Goal: Task Accomplishment & Management: Complete application form

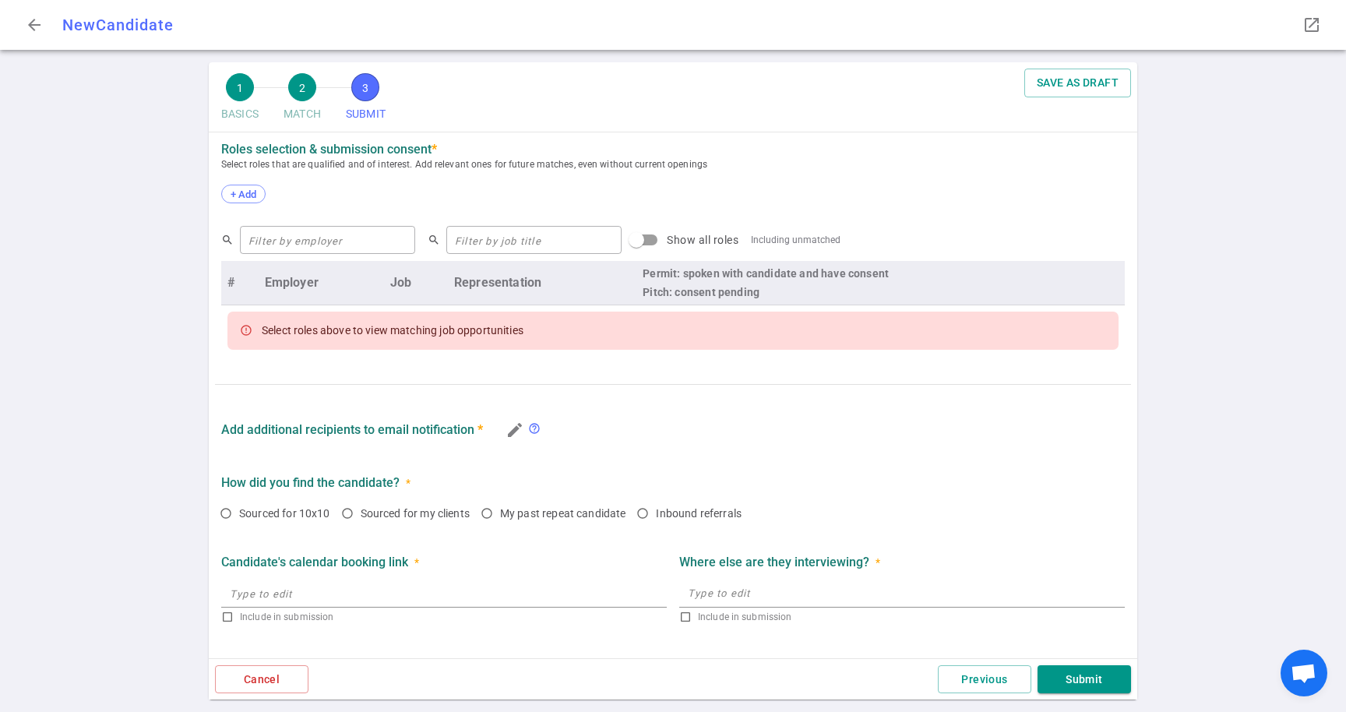
scroll to position [609, 0]
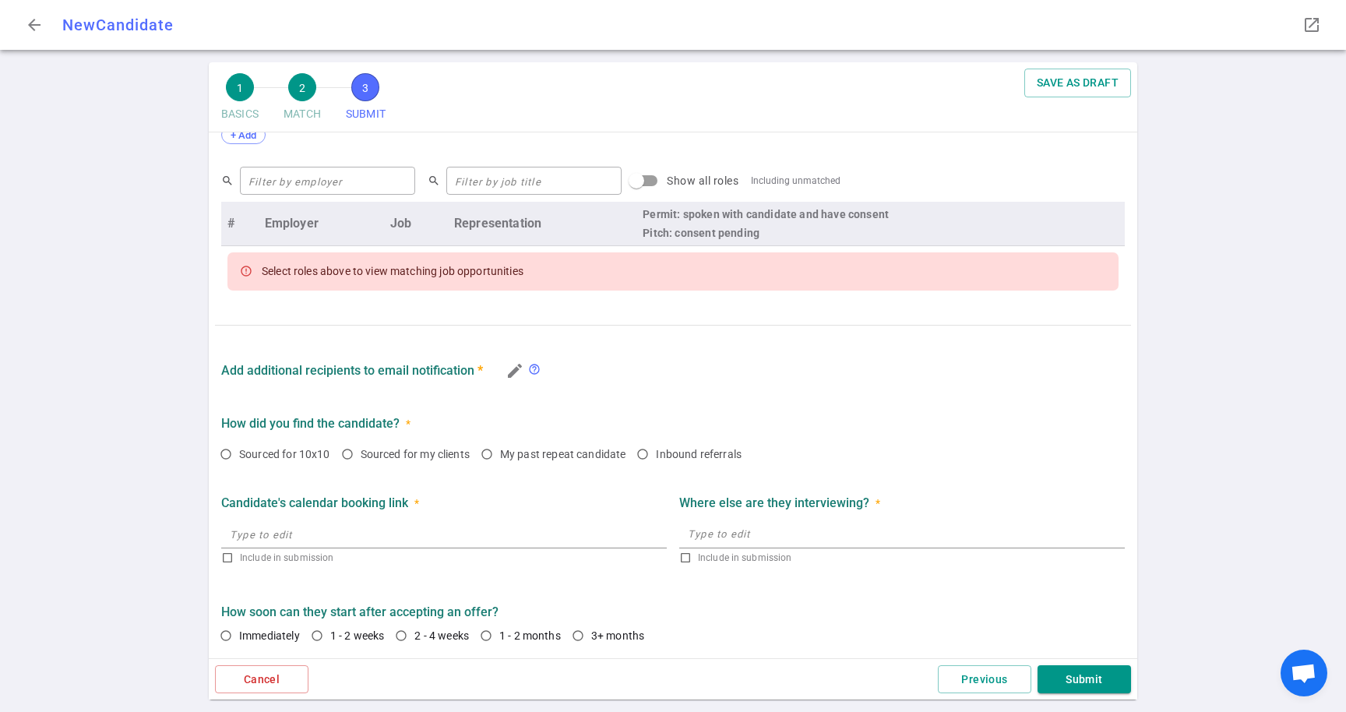
checkbox input "true"
radio input "true"
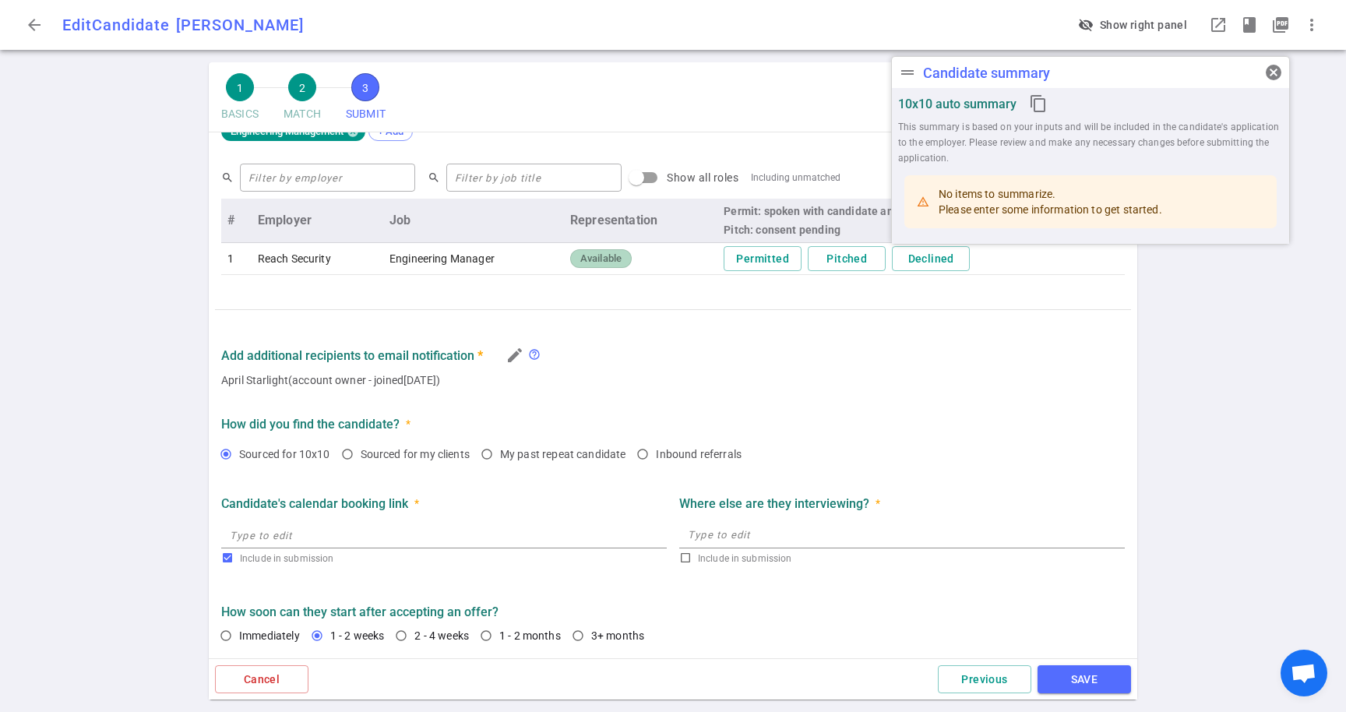
scroll to position [555, 0]
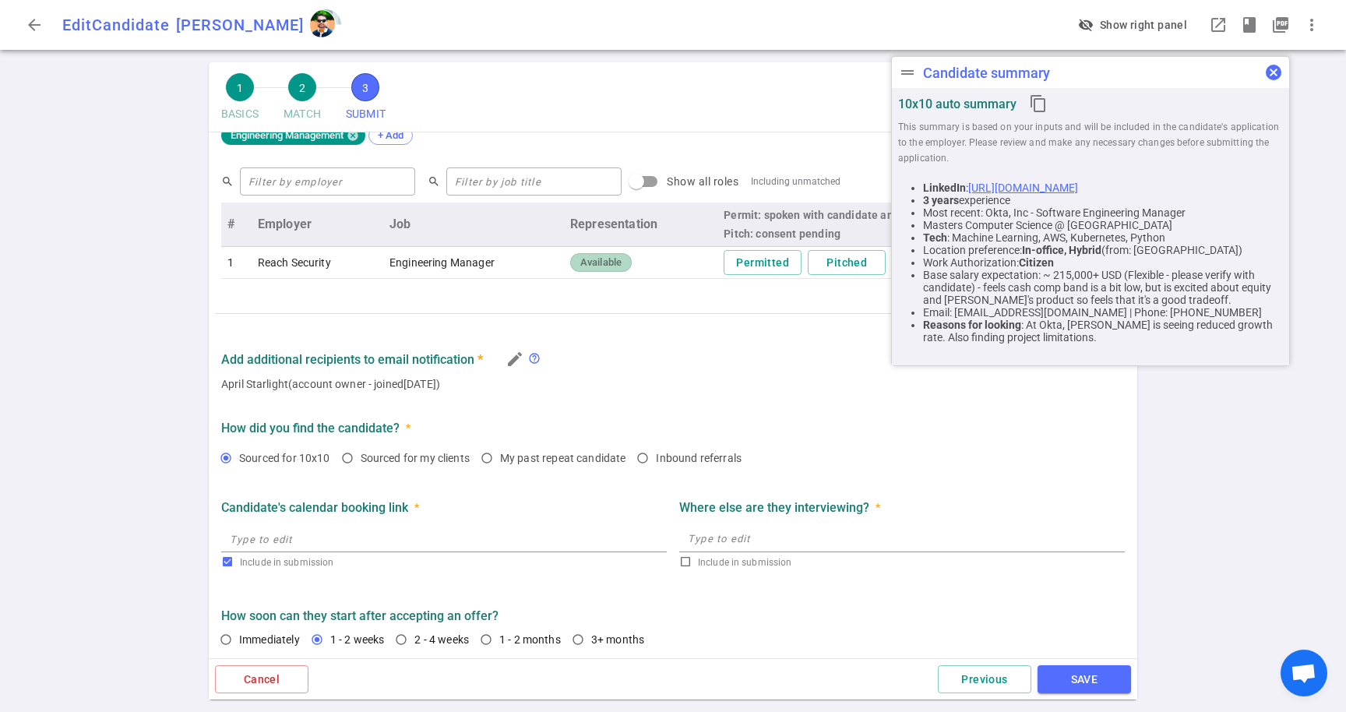
click at [1271, 70] on span "cancel" at bounding box center [1273, 72] width 19 height 19
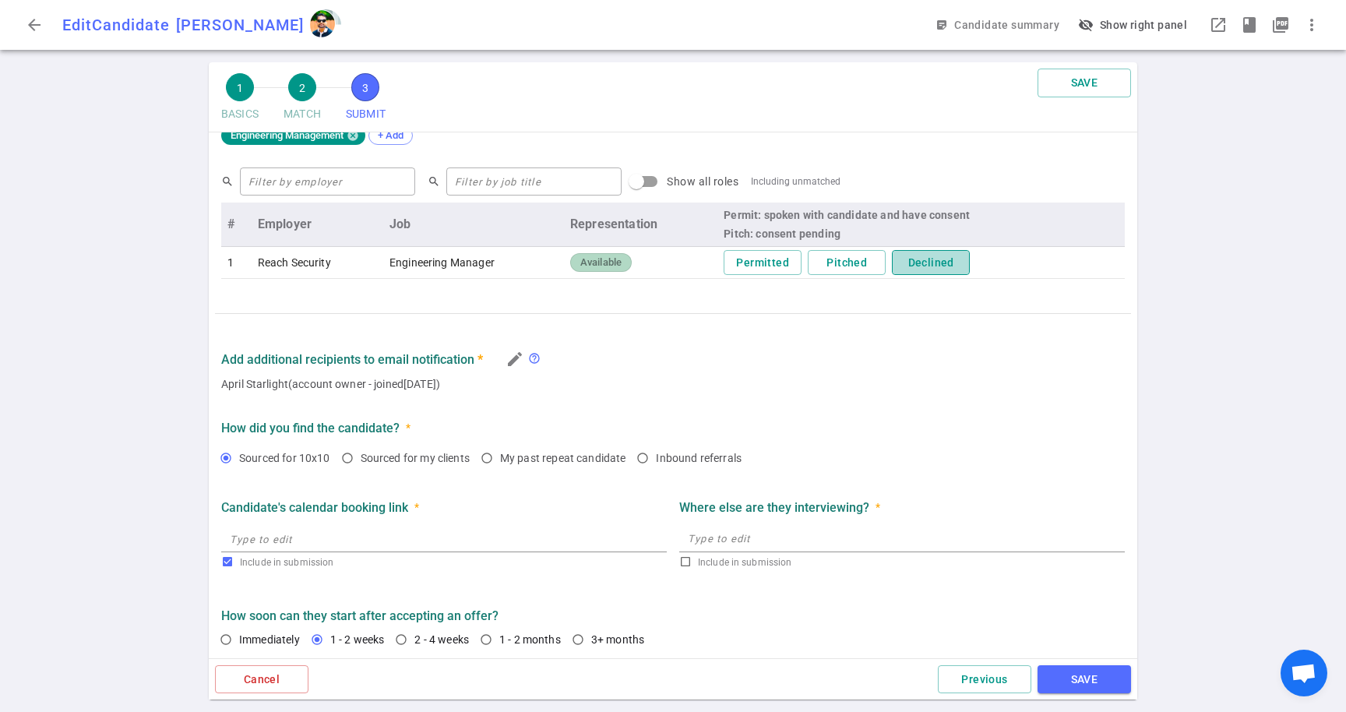
click at [935, 270] on button "Declined" at bounding box center [931, 263] width 78 height 26
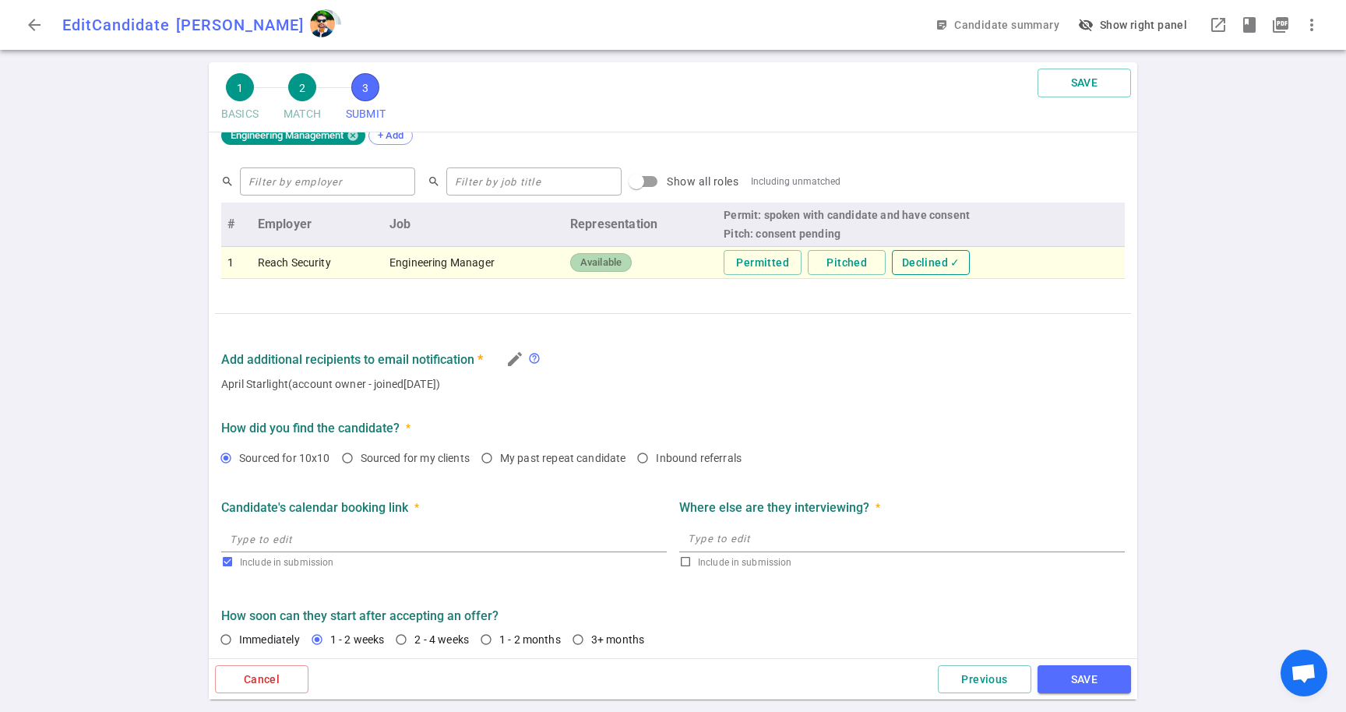
scroll to position [559, 0]
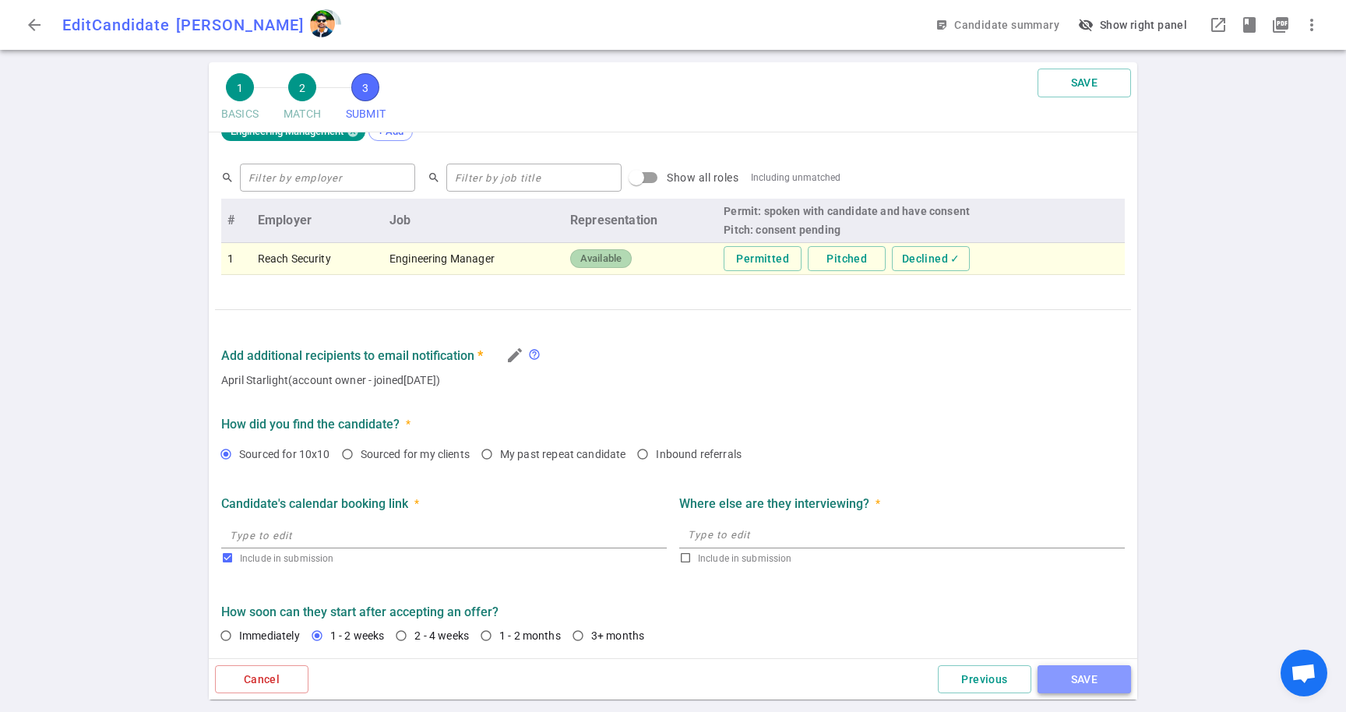
click at [1067, 678] on button "SAVE" at bounding box center [1084, 679] width 93 height 29
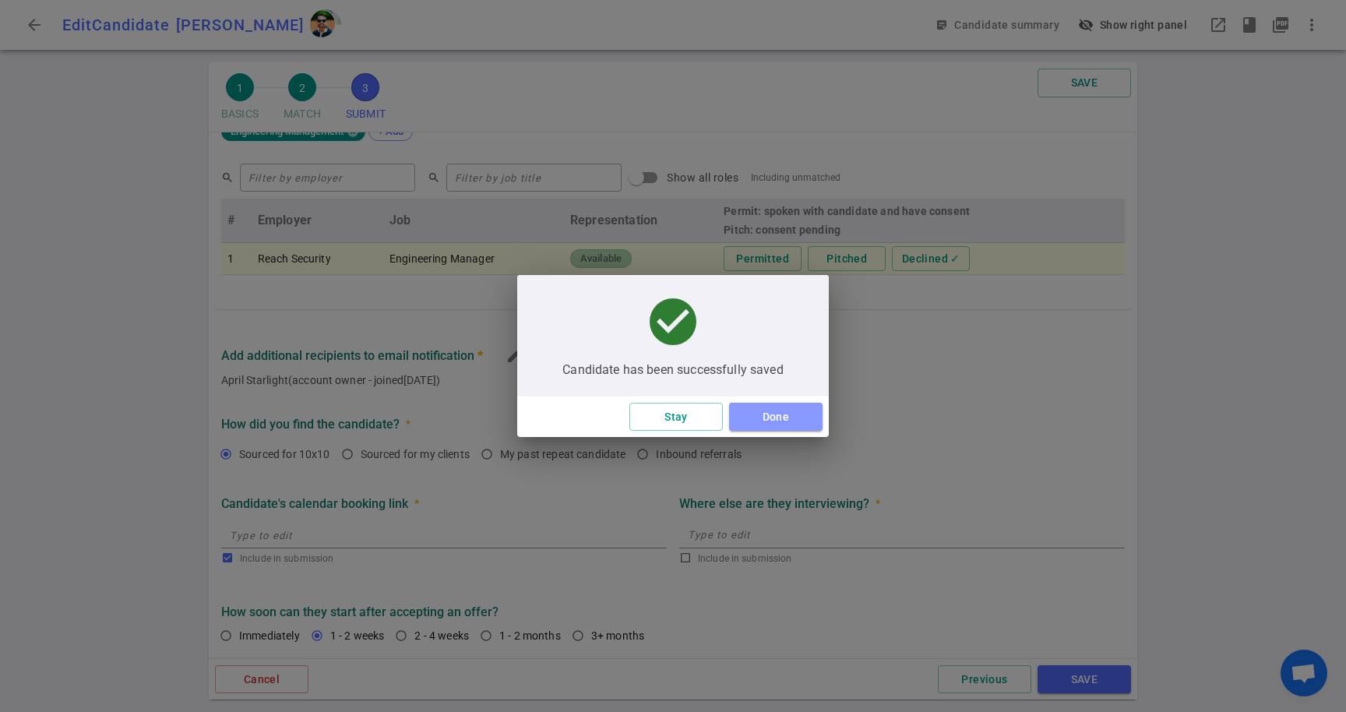
click at [789, 423] on button "Done" at bounding box center [775, 417] width 93 height 29
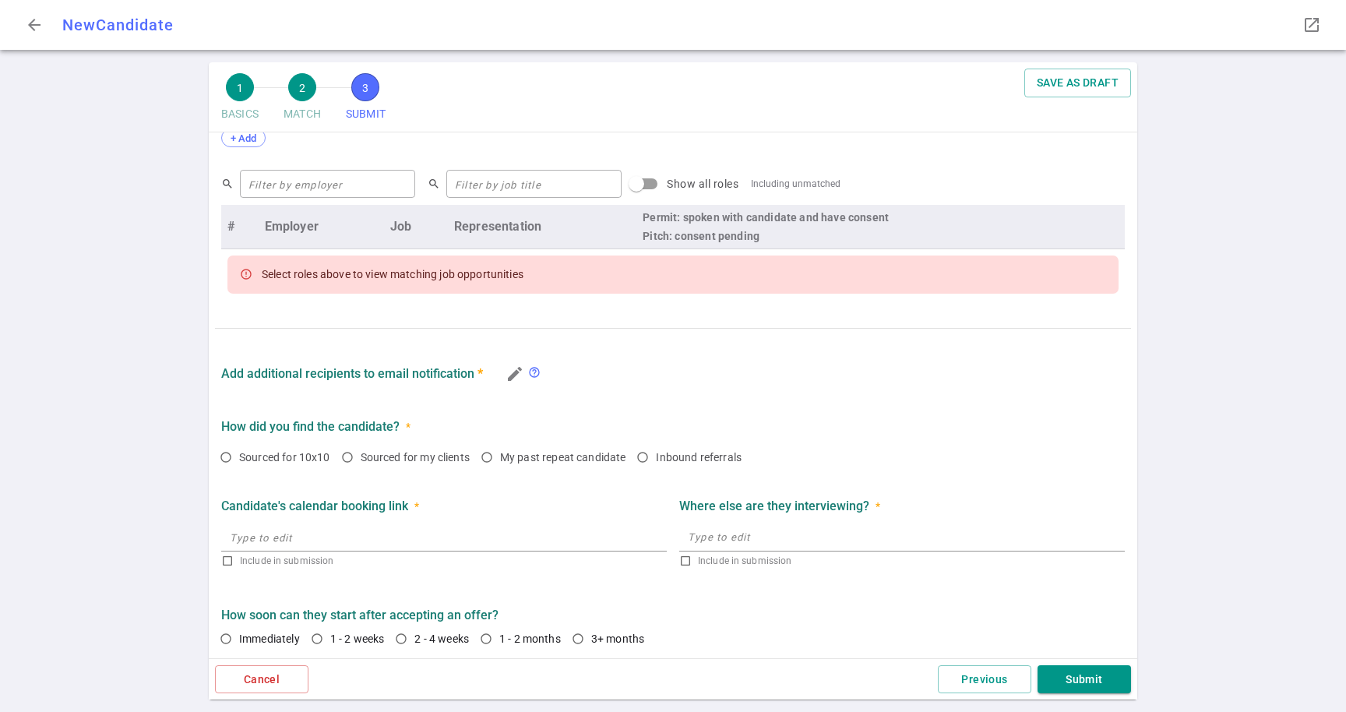
scroll to position [609, 0]
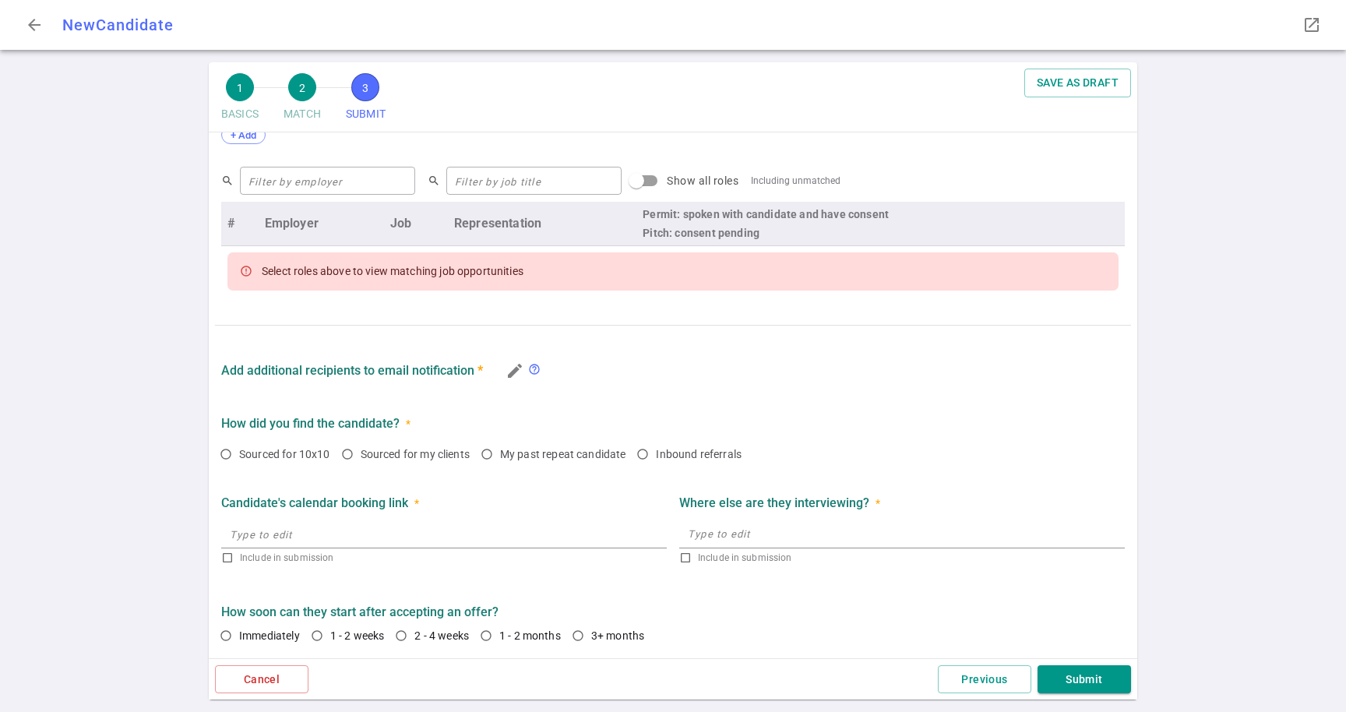
radio input "true"
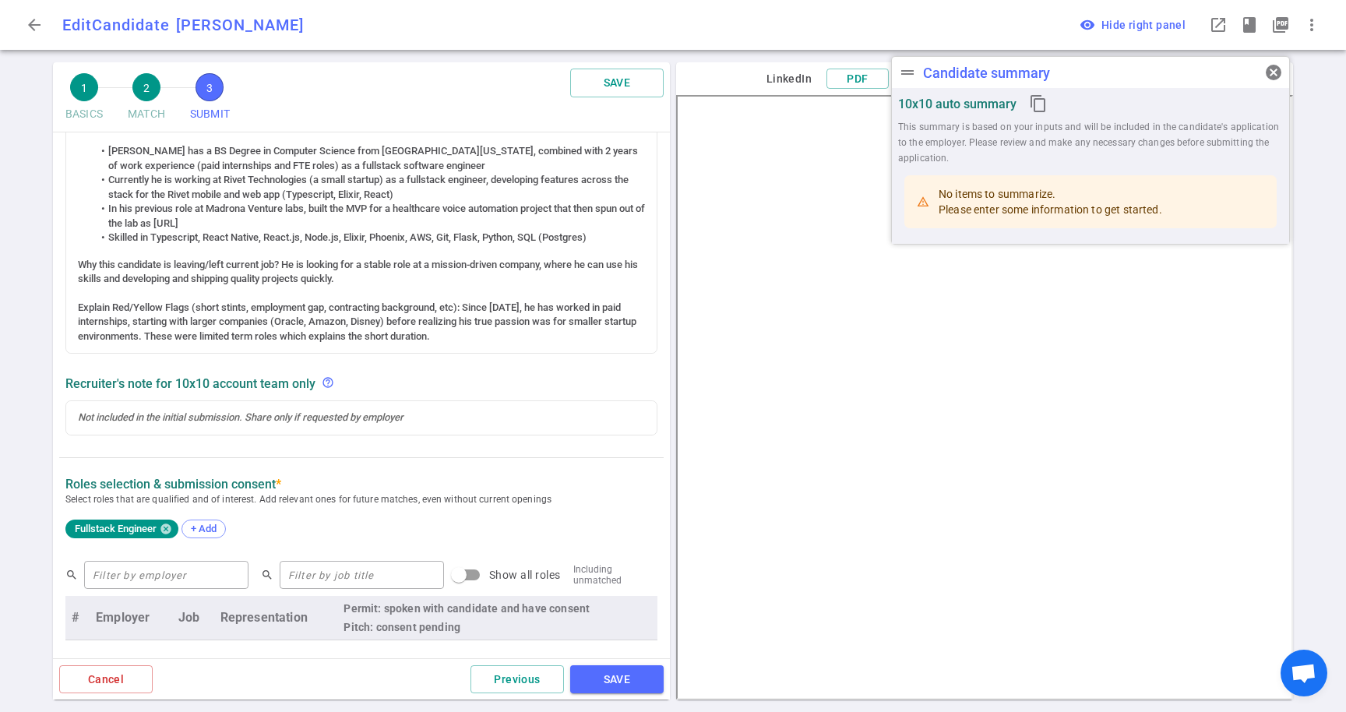
scroll to position [417, 0]
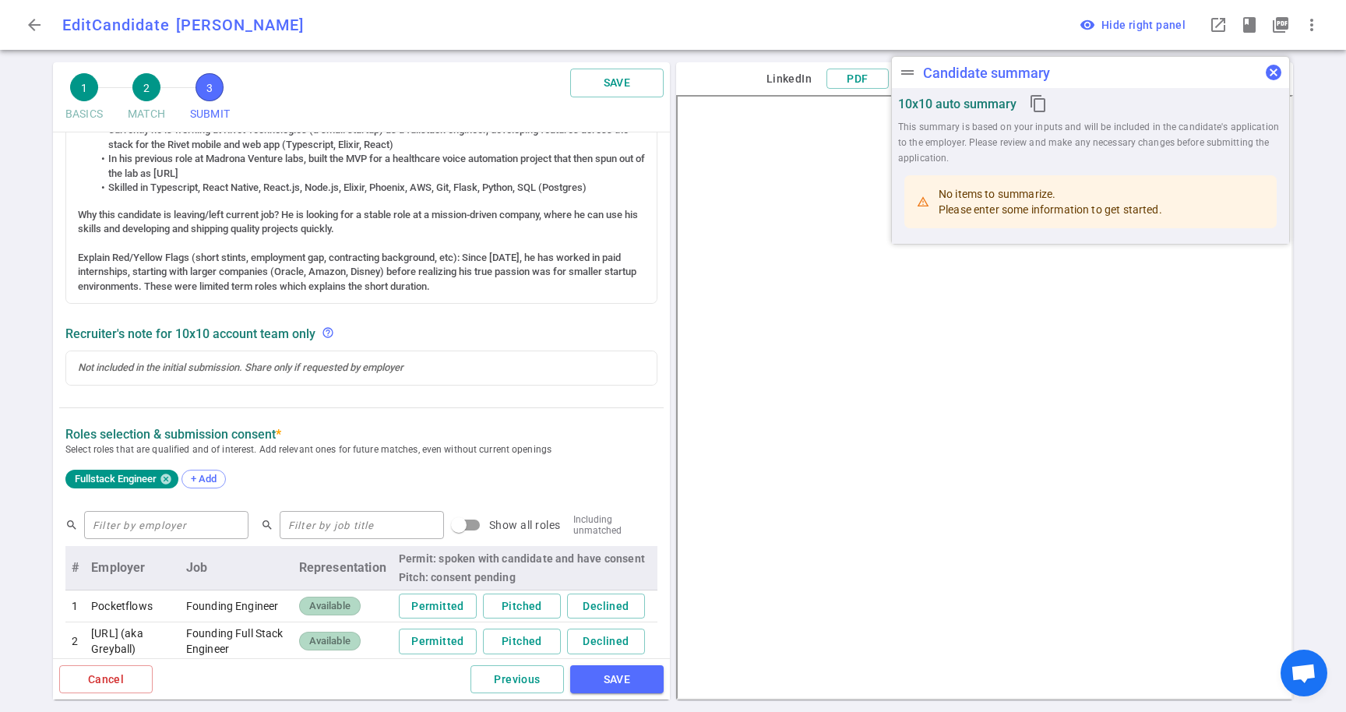
click at [1272, 74] on span "cancel" at bounding box center [1273, 72] width 19 height 19
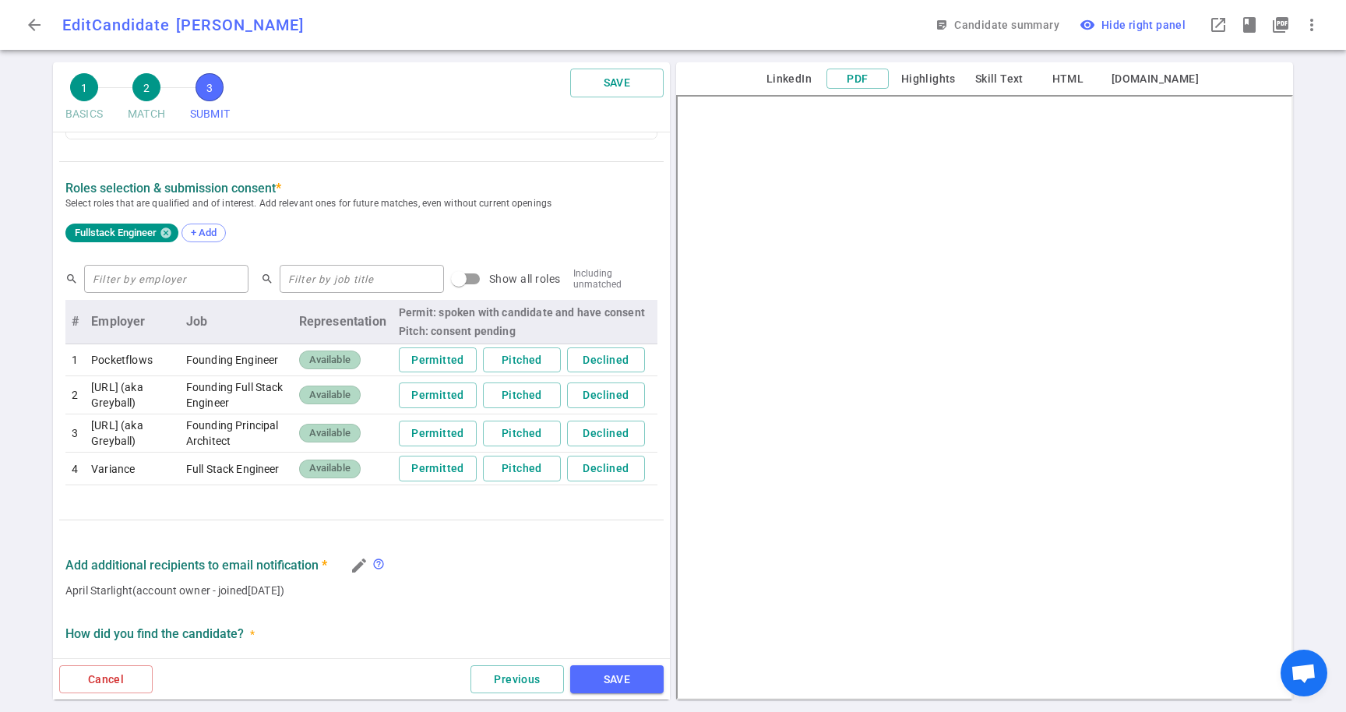
scroll to position [901, 0]
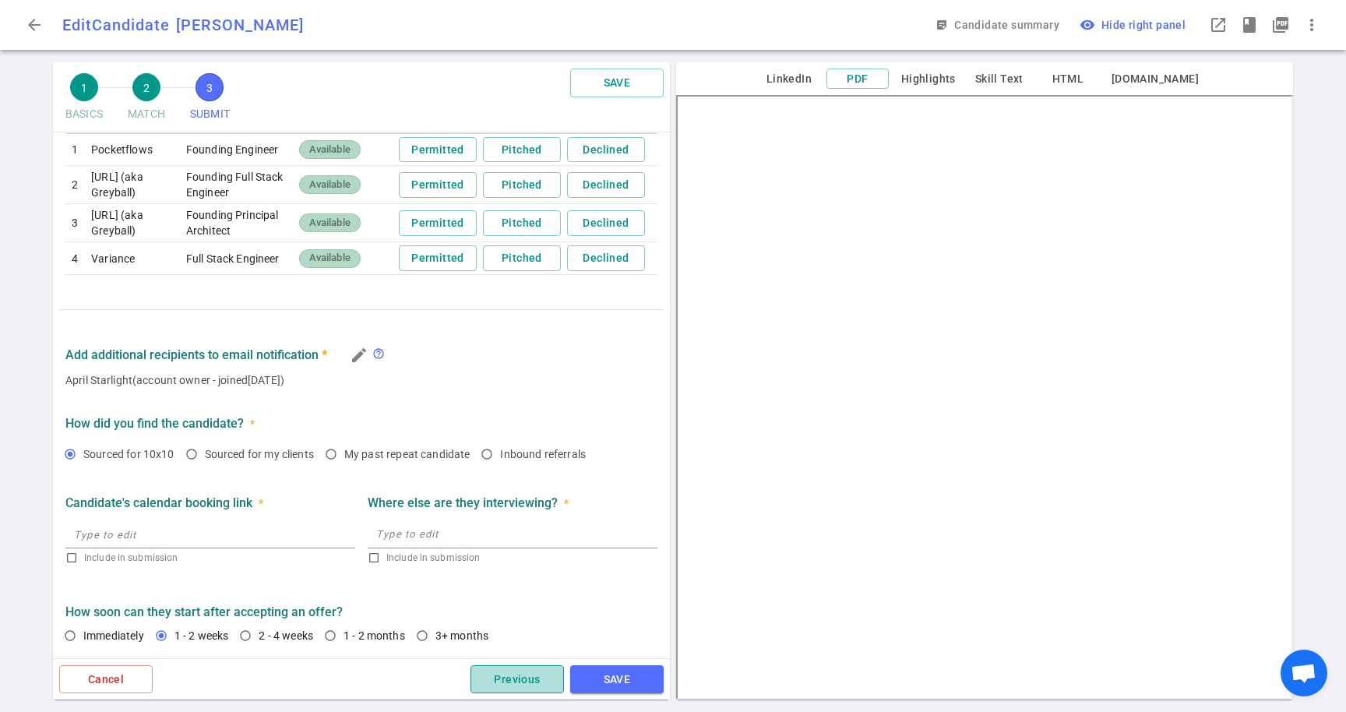
click at [540, 675] on button "Previous" at bounding box center [517, 679] width 93 height 29
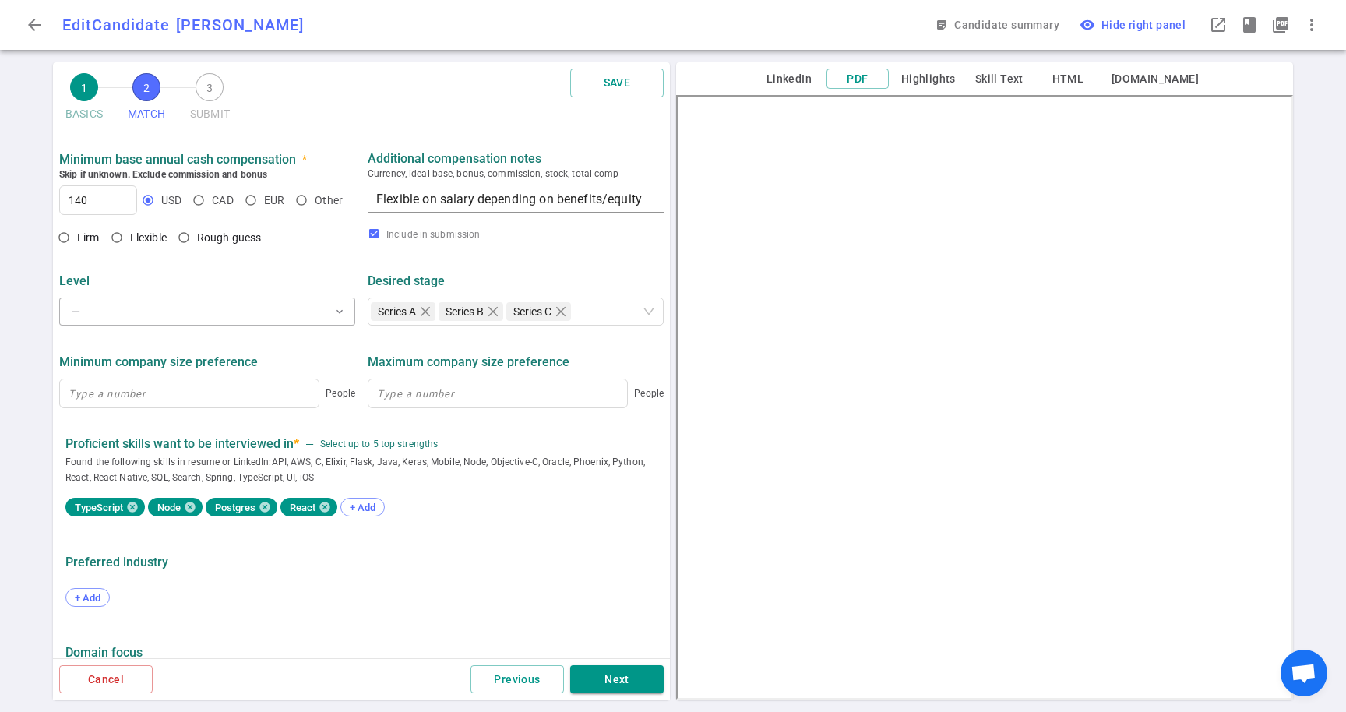
scroll to position [644, 0]
click at [527, 684] on button "Previous" at bounding box center [517, 679] width 93 height 29
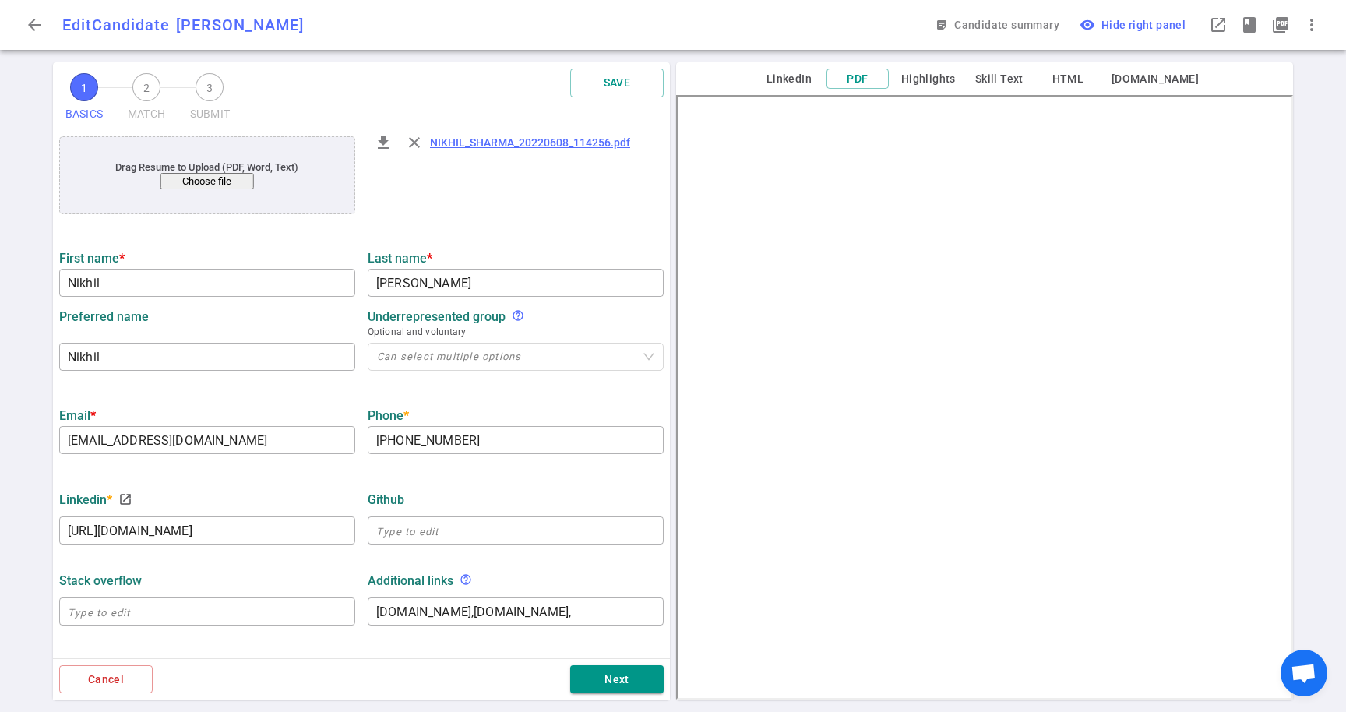
scroll to position [173, 0]
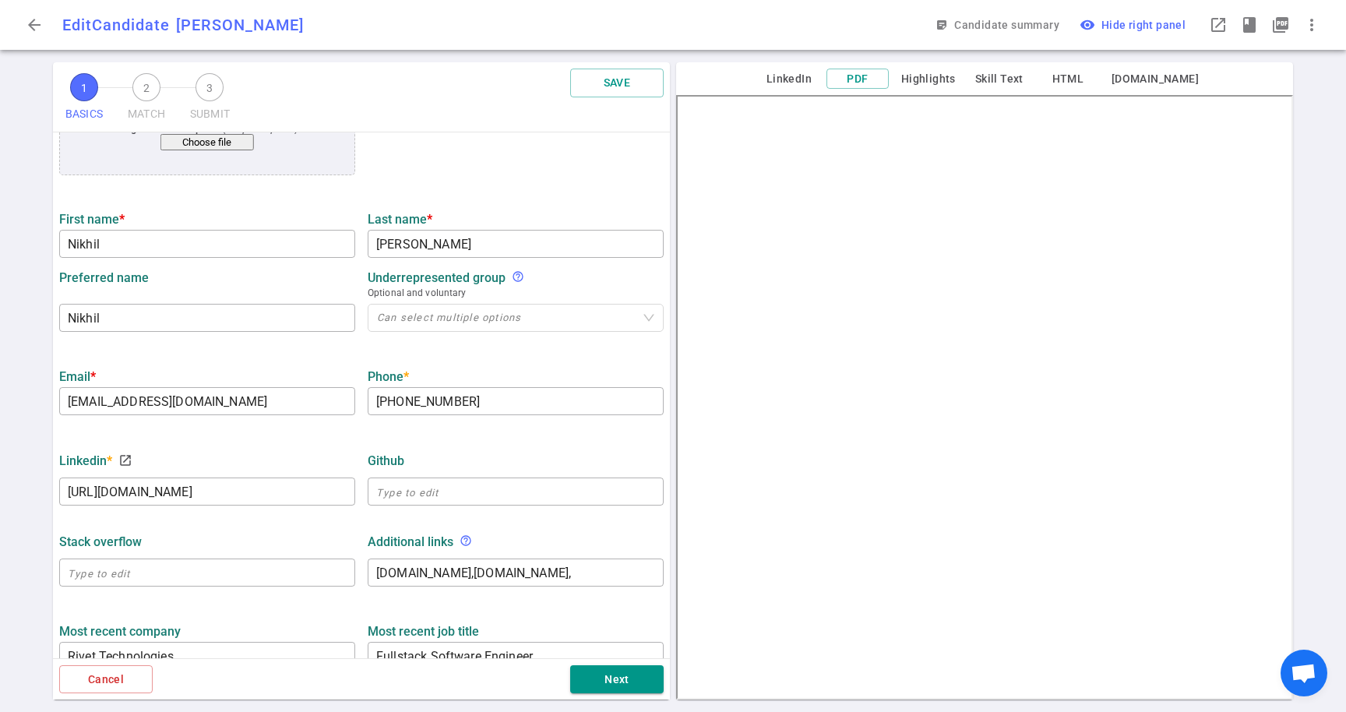
click at [128, 471] on div "LinkedIn * launch" at bounding box center [207, 460] width 296 height 28
click at [128, 461] on span "launch" at bounding box center [125, 460] width 14 height 14
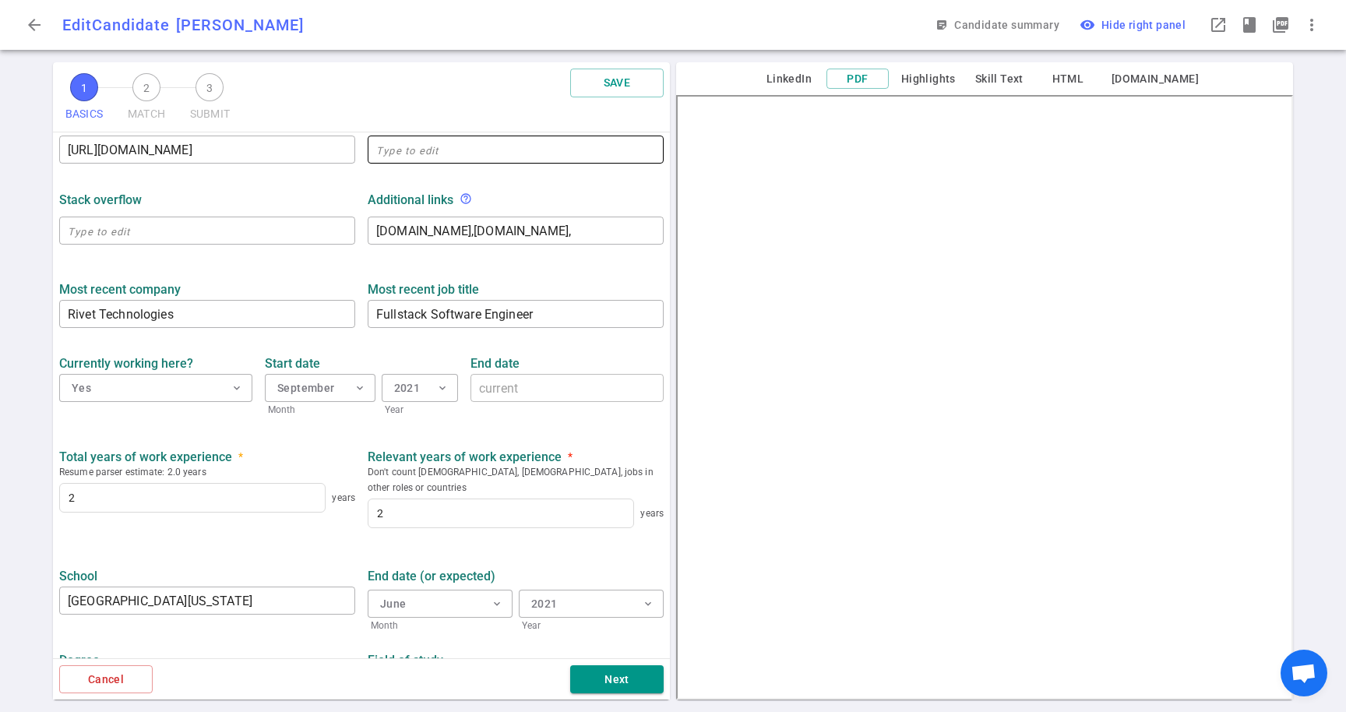
scroll to position [556, 0]
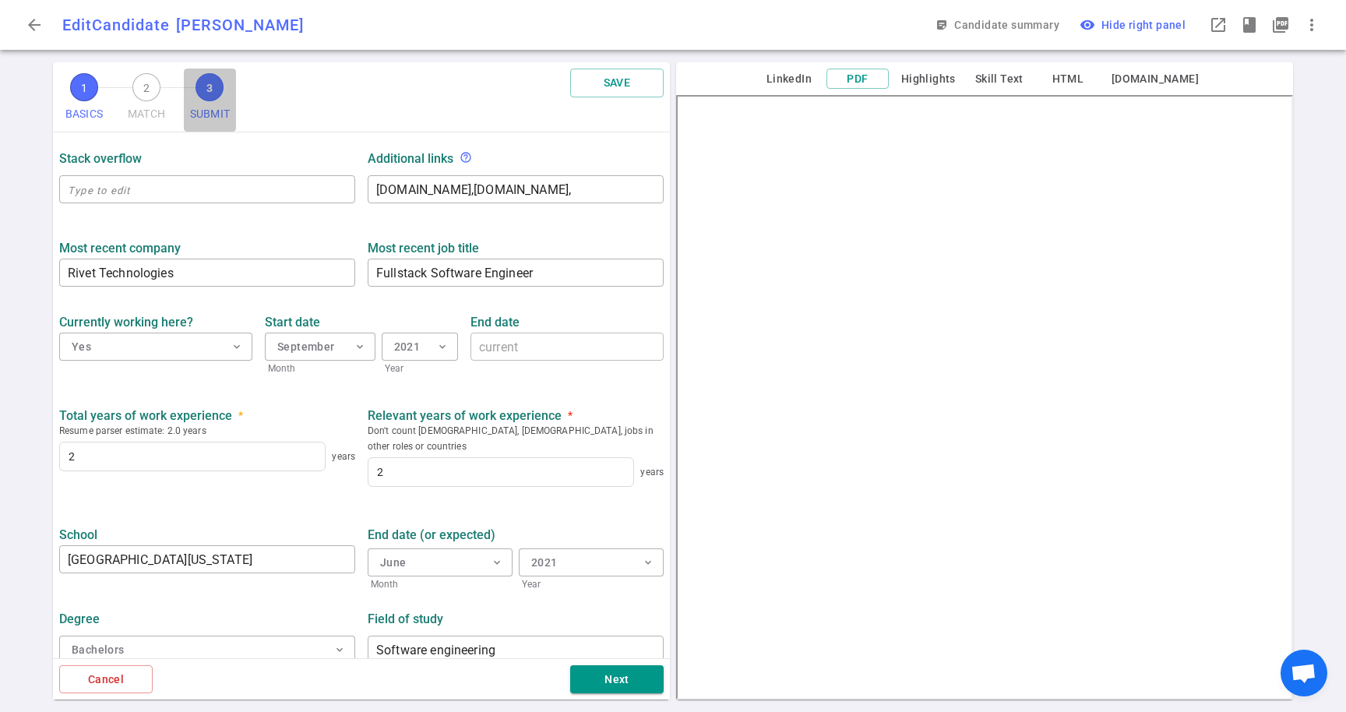
click at [216, 86] on span "3" at bounding box center [210, 87] width 28 height 28
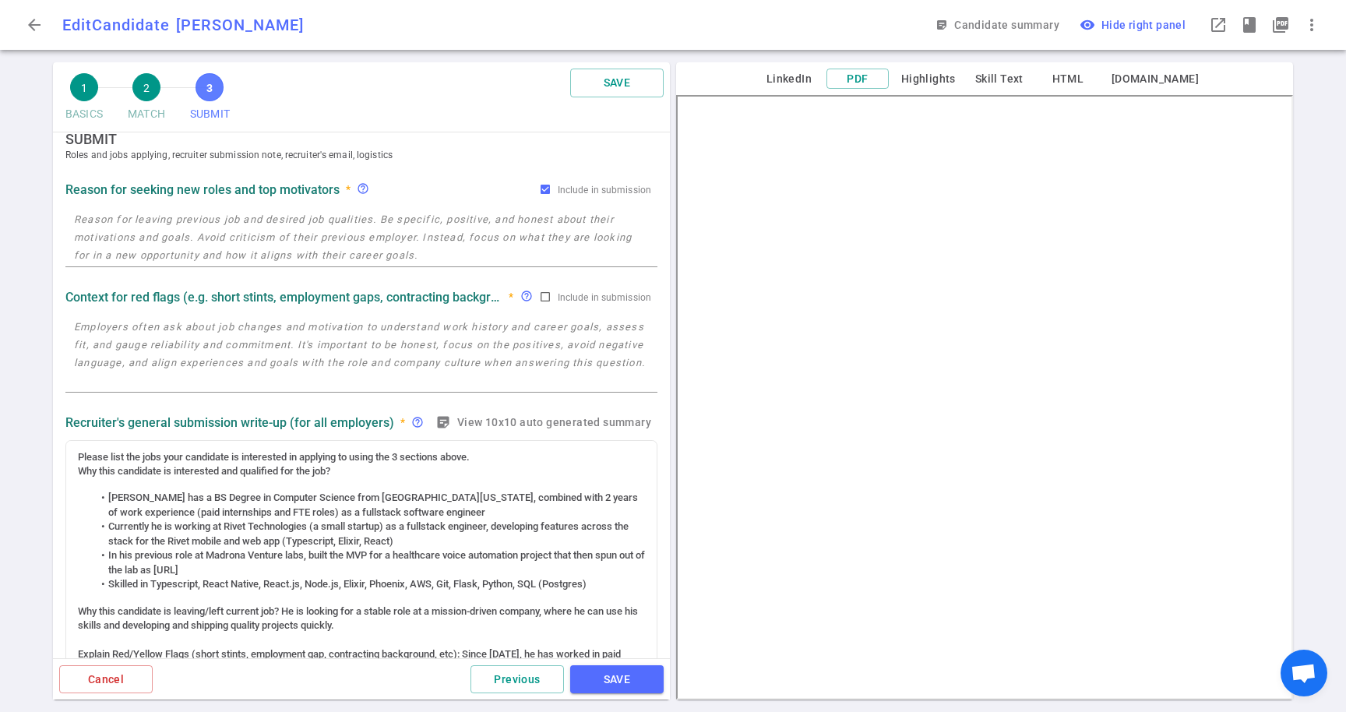
scroll to position [0, 0]
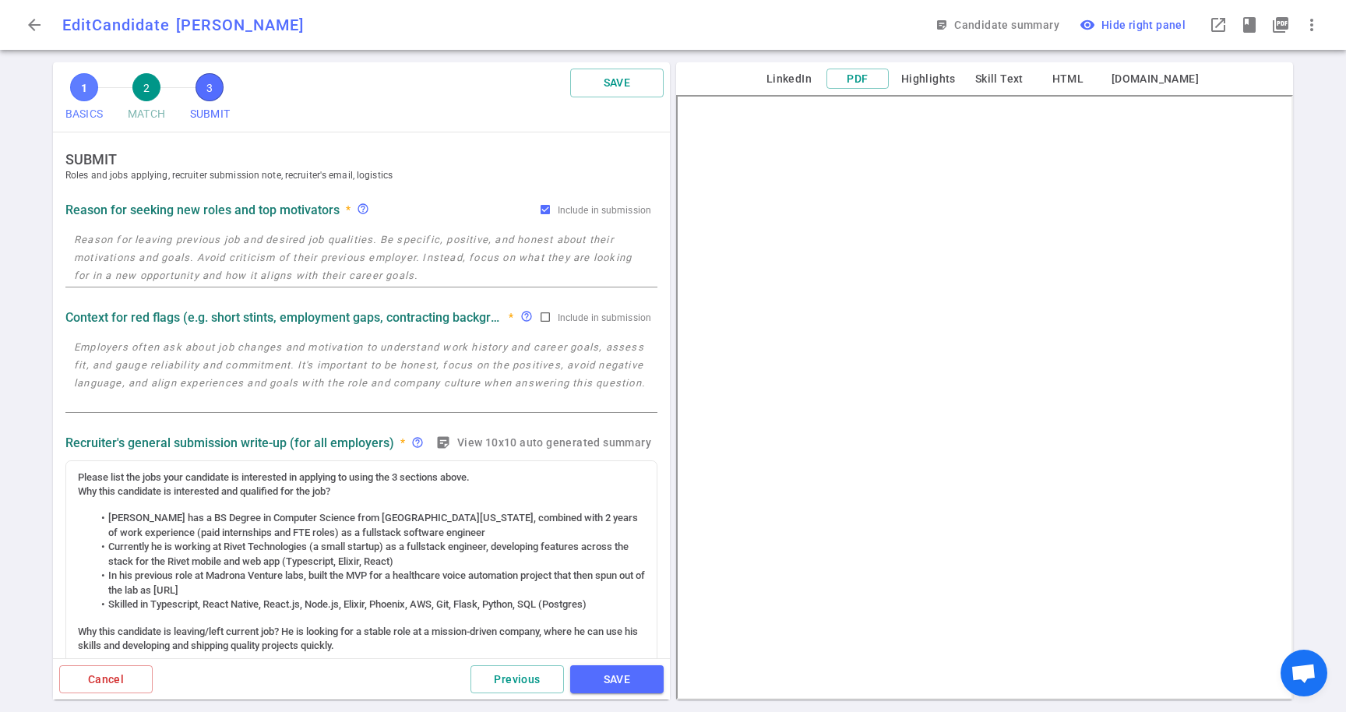
click at [90, 99] on span "1" at bounding box center [84, 87] width 28 height 28
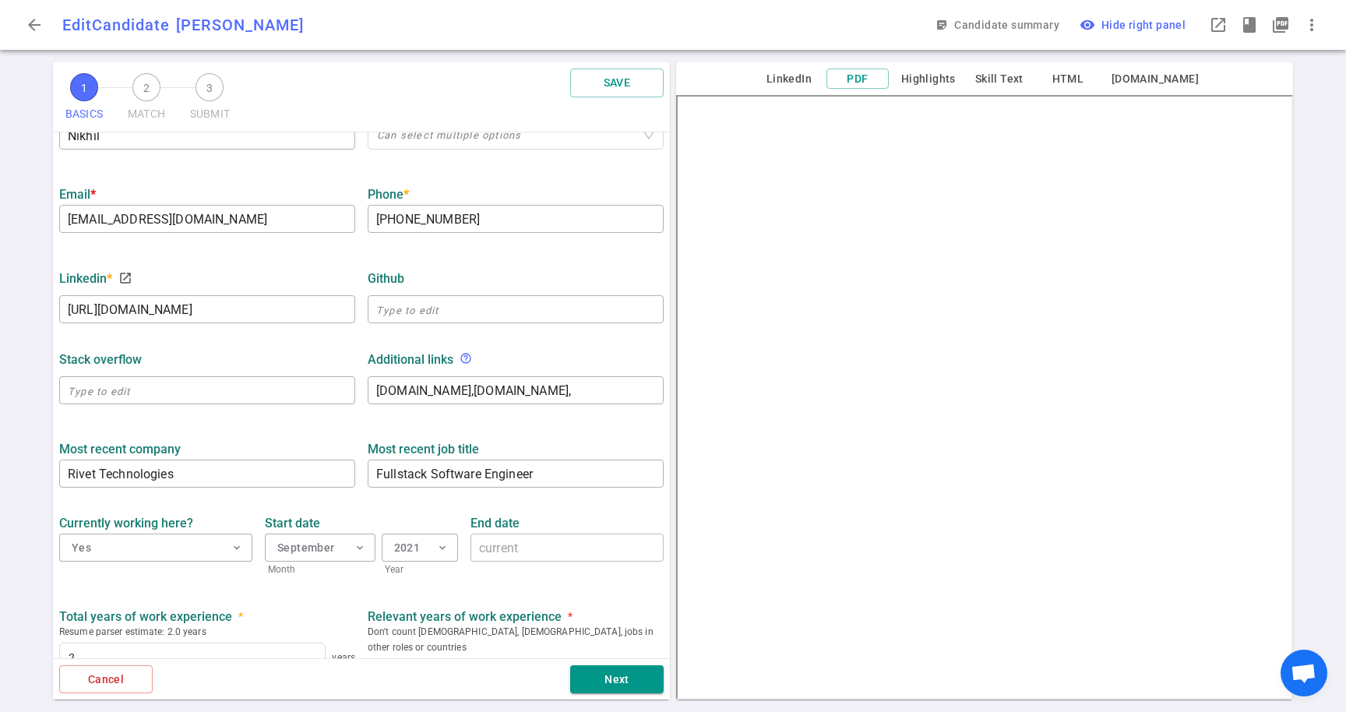
scroll to position [370, 0]
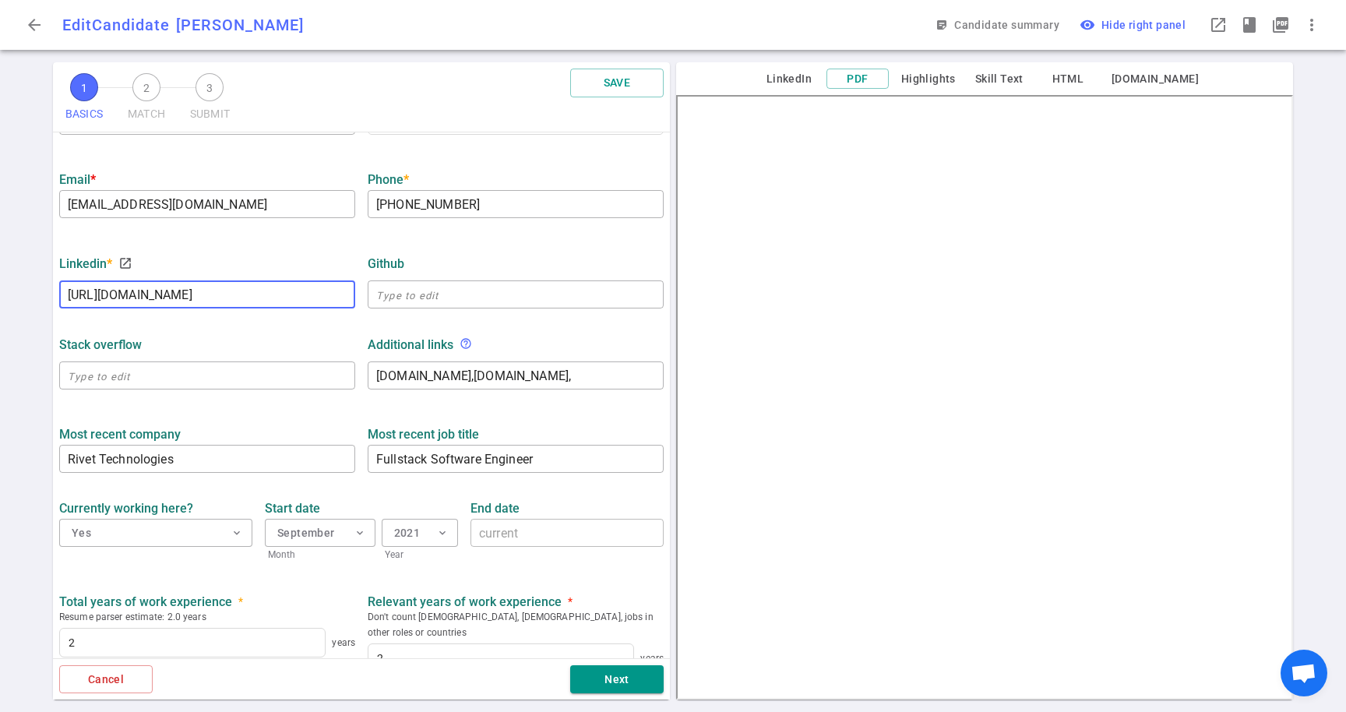
click at [337, 289] on input "https://www.linkedin.com/in/nikhil-sharma-aa9372157" at bounding box center [207, 294] width 296 height 25
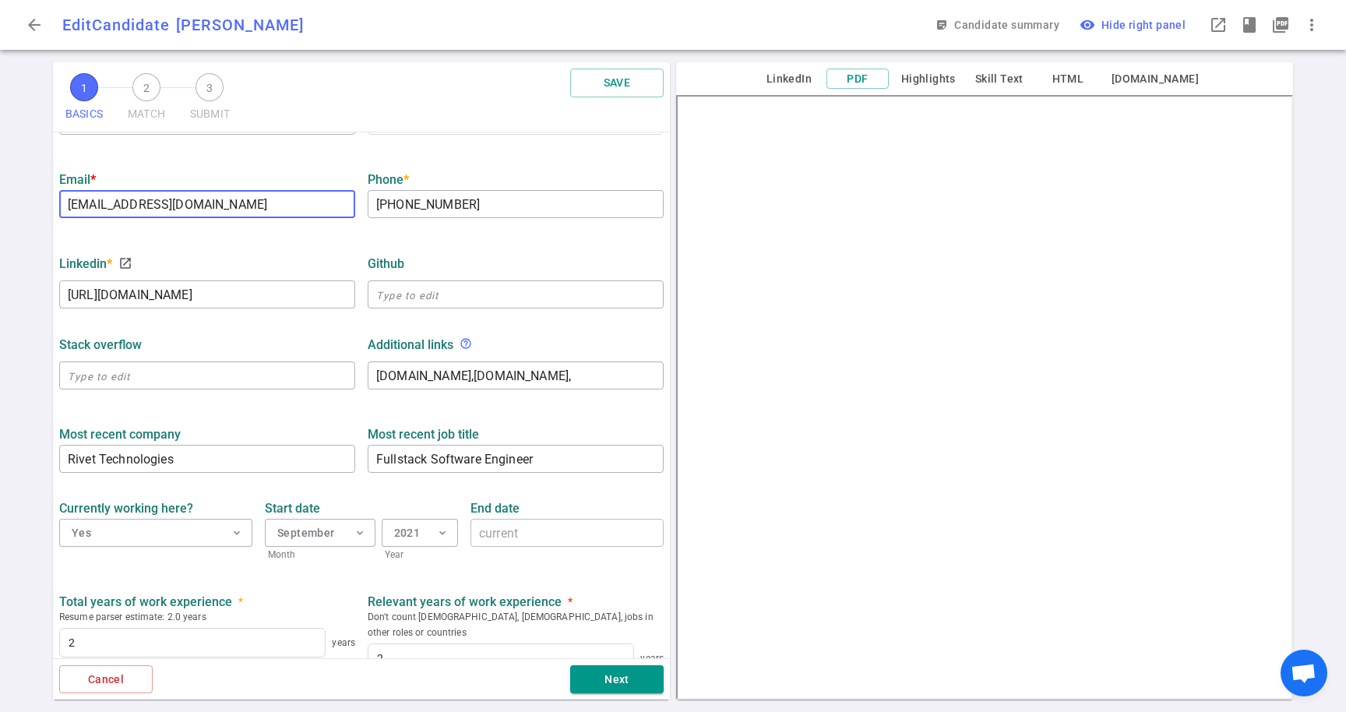
drag, startPoint x: 274, startPoint y: 203, endPoint x: 90, endPoint y: 180, distance: 186.0
click at [90, 180] on div "Email * nikhil.y.sharma2017@gmail.com ​" at bounding box center [207, 190] width 309 height 55
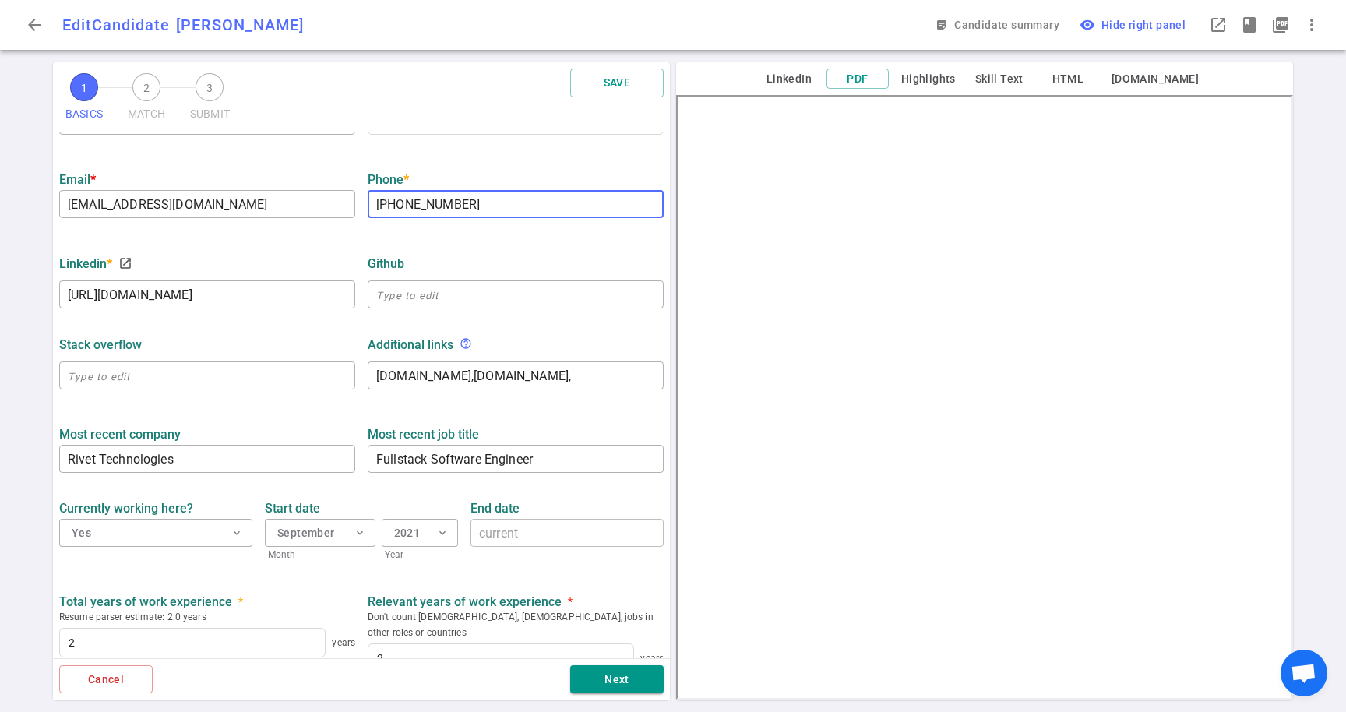
drag, startPoint x: 481, startPoint y: 207, endPoint x: 393, endPoint y: 206, distance: 88.0
click at [393, 206] on input "+1 669-224-5900" at bounding box center [516, 204] width 296 height 25
